Goal: Information Seeking & Learning: Learn about a topic

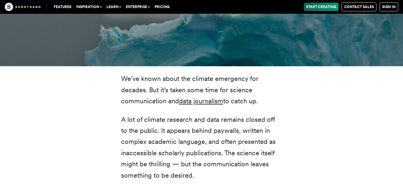
scroll to position [1192, 0]
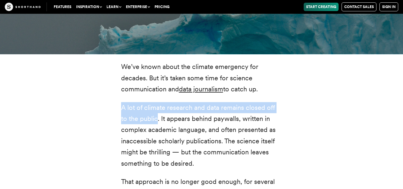
drag, startPoint x: 120, startPoint y: 96, endPoint x: 151, endPoint y: 106, distance: 32.0
copy p "A lot of climate research and data remains closed off to the public"
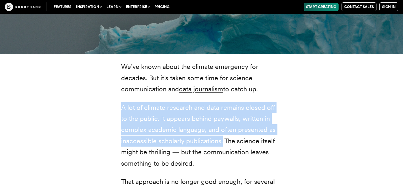
drag, startPoint x: 223, startPoint y: 129, endPoint x: 118, endPoint y: 101, distance: 108.5
copy p "A lot of climate research and data remains closed off to the public. It appears…"
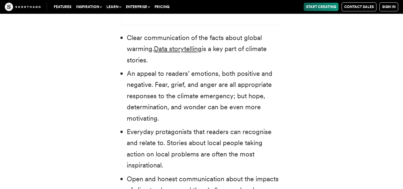
scroll to position [1863, 0]
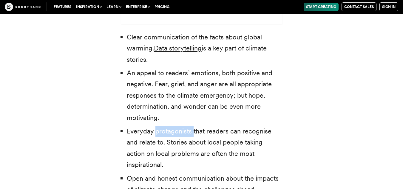
drag, startPoint x: 192, startPoint y: 109, endPoint x: 155, endPoint y: 110, distance: 36.7
click at [155, 125] on li "Everyday protagonists that readers can recognise and relate to. Stories about l…" at bounding box center [204, 147] width 155 height 45
copy li "protagonists"
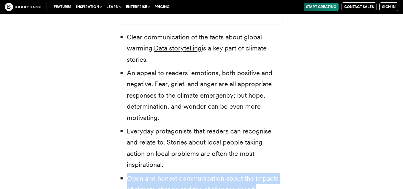
drag, startPoint x: 255, startPoint y: 154, endPoint x: 128, endPoint y: 145, distance: 127.2
click at [128, 173] on li "Open and honest communication about the impacts of climate change and the chall…" at bounding box center [204, 184] width 155 height 22
copy li "Open and honest communication about the impacts of climate change and the chall…"
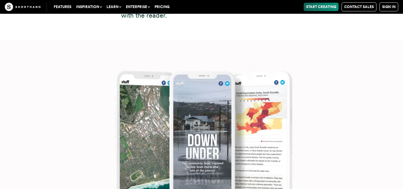
scroll to position [2459, 0]
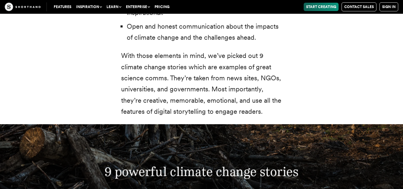
scroll to position [2032, 0]
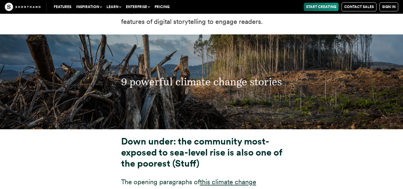
scroll to position [2105, 0]
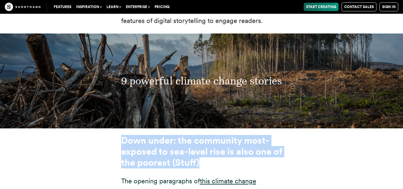
drag, startPoint x: 209, startPoint y: 130, endPoint x: 116, endPoint y: 105, distance: 95.7
copy strong "Down under: the community most-exposed to sea-level rise is also one of the poo…"
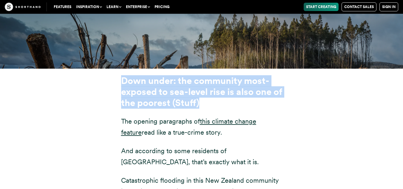
scroll to position [2177, 0]
